Goal: Information Seeking & Learning: Learn about a topic

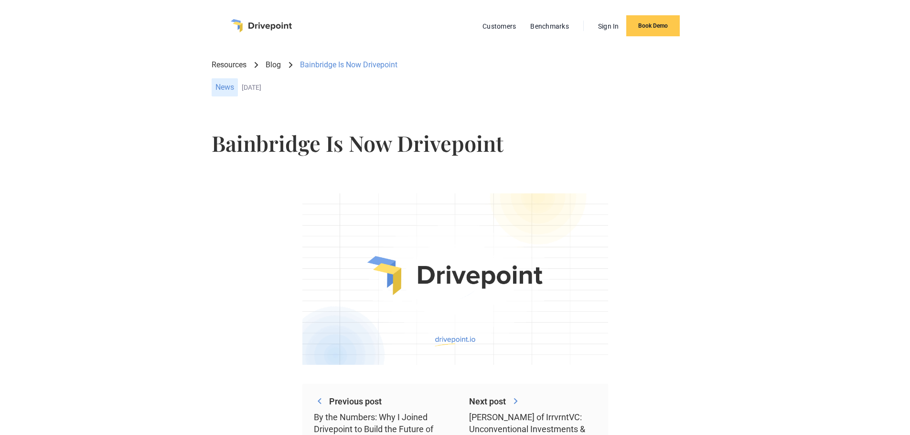
click at [145, 172] on div "Bainbridge Is Now Drivepoint" at bounding box center [455, 150] width 849 height 50
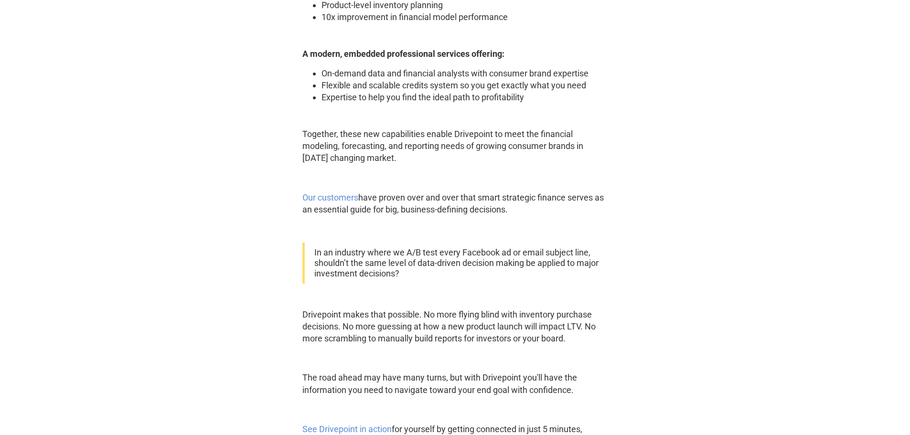
scroll to position [1089, 0]
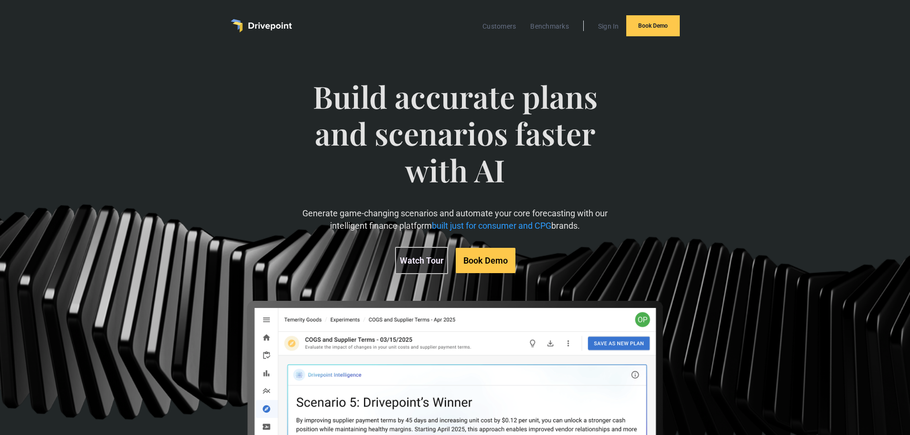
click at [260, 24] on img "home" at bounding box center [261, 25] width 61 height 13
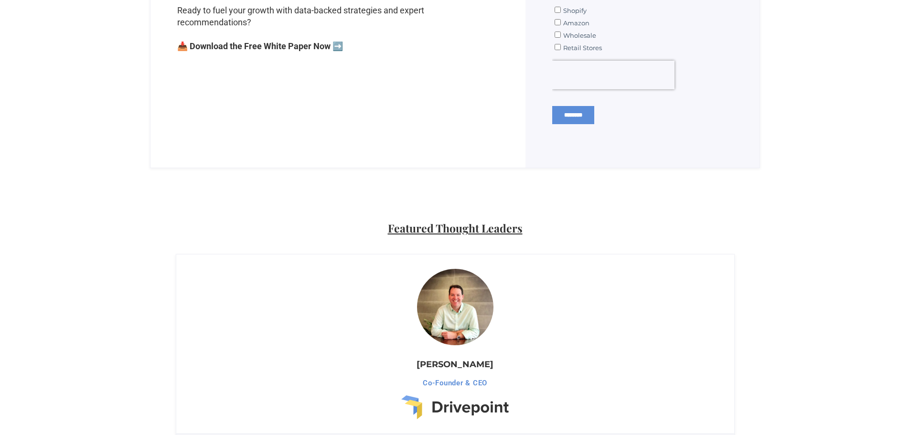
scroll to position [576, 0]
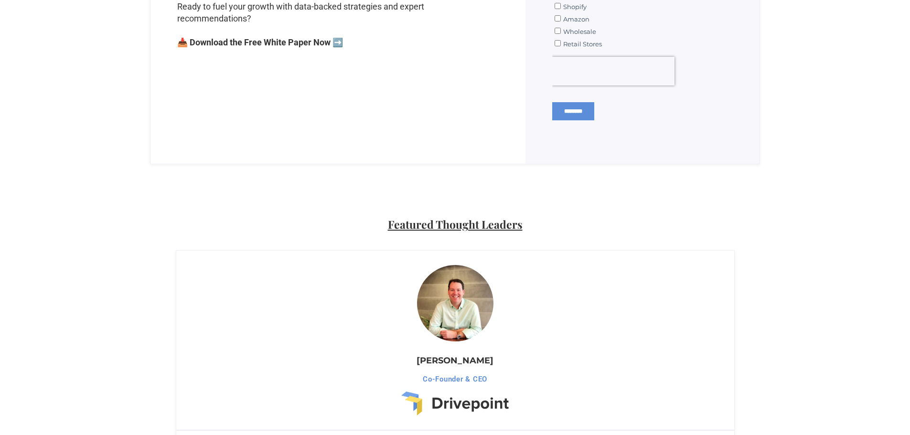
click at [437, 298] on img at bounding box center [455, 303] width 84 height 84
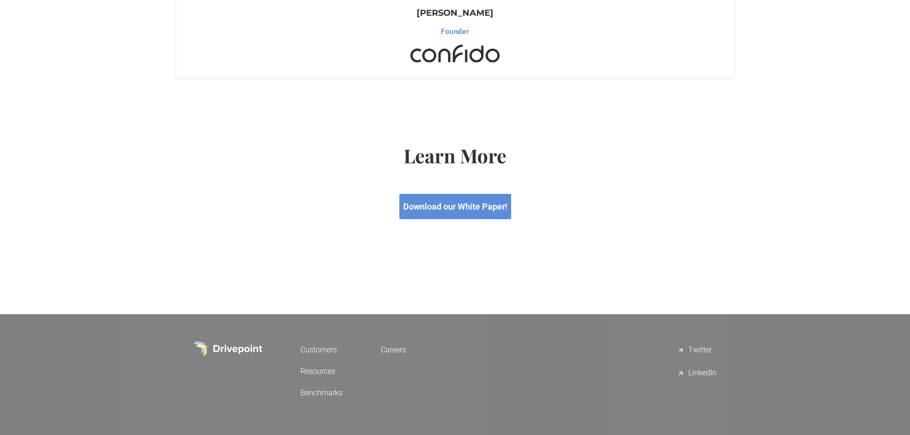
scroll to position [1139, 0]
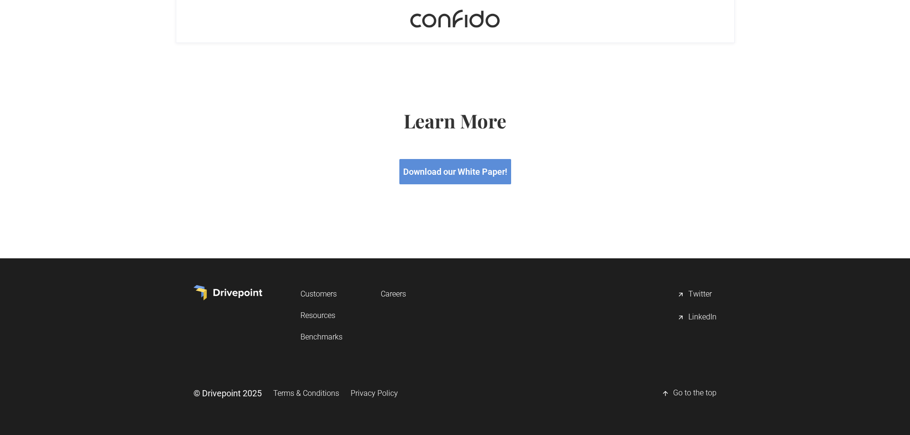
click at [398, 291] on link "Careers" at bounding box center [393, 294] width 25 height 18
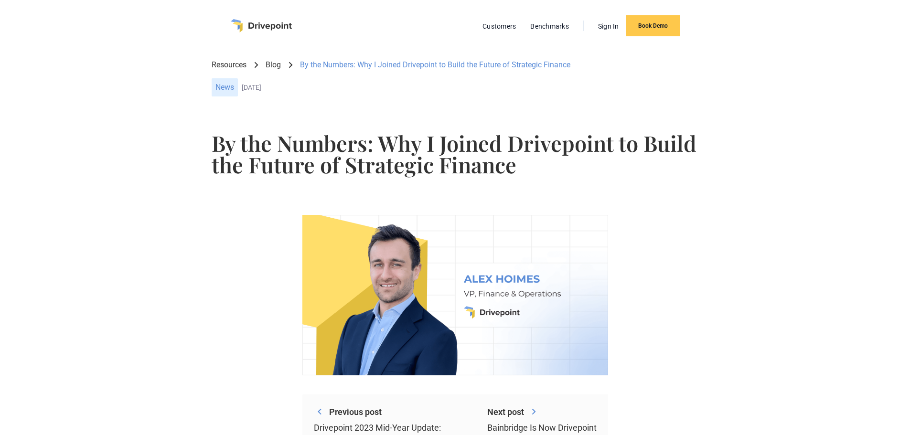
click at [274, 64] on link "Blog" at bounding box center [272, 65] width 15 height 11
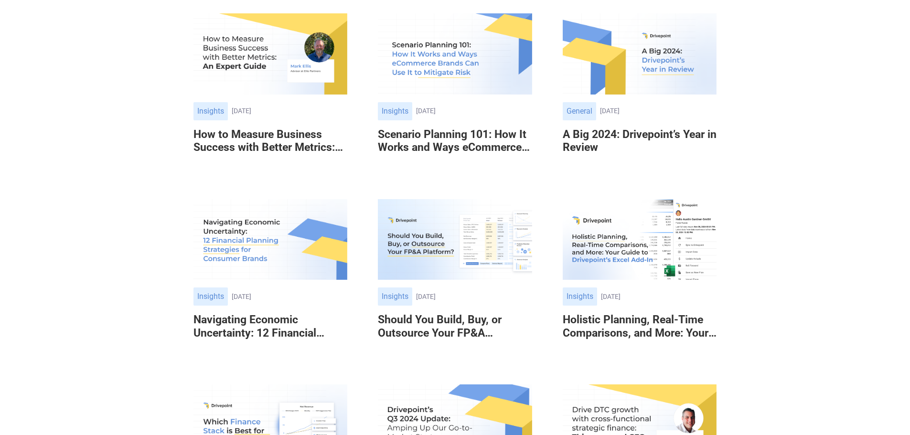
scroll to position [435, 0]
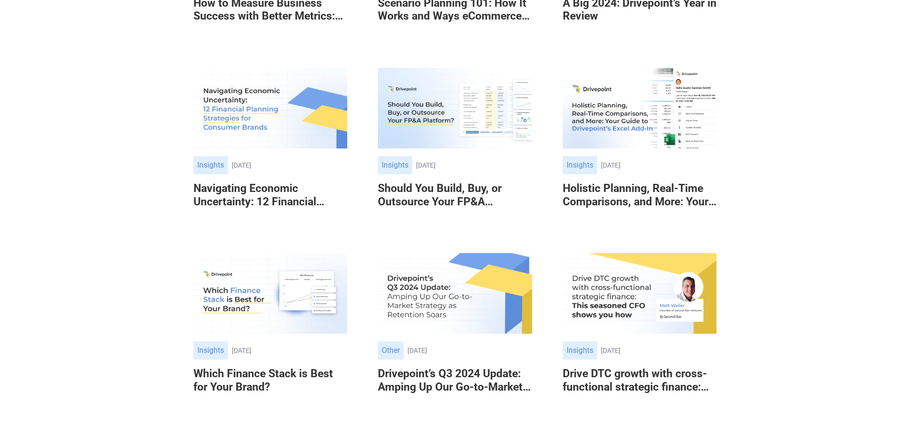
click at [648, 386] on h6 "Drive DTC growth with cross-functional strategic finance: This seasoned CFO sho…" at bounding box center [639, 380] width 154 height 26
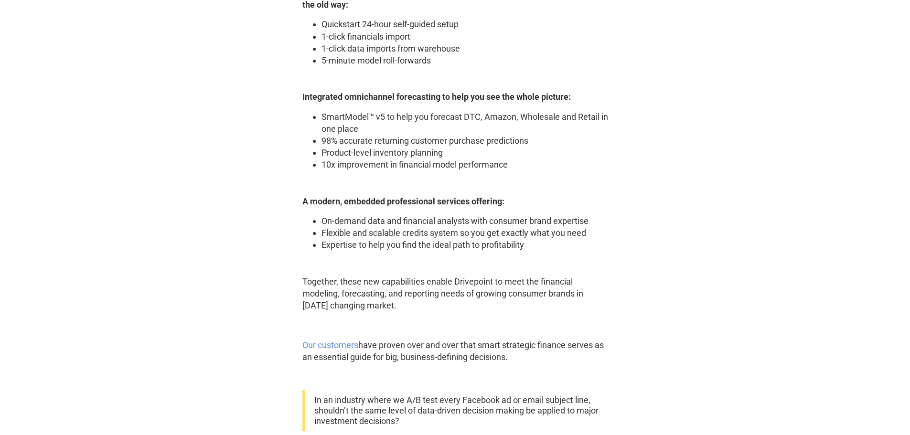
scroll to position [938, 0]
